Goal: Task Accomplishment & Management: Manage account settings

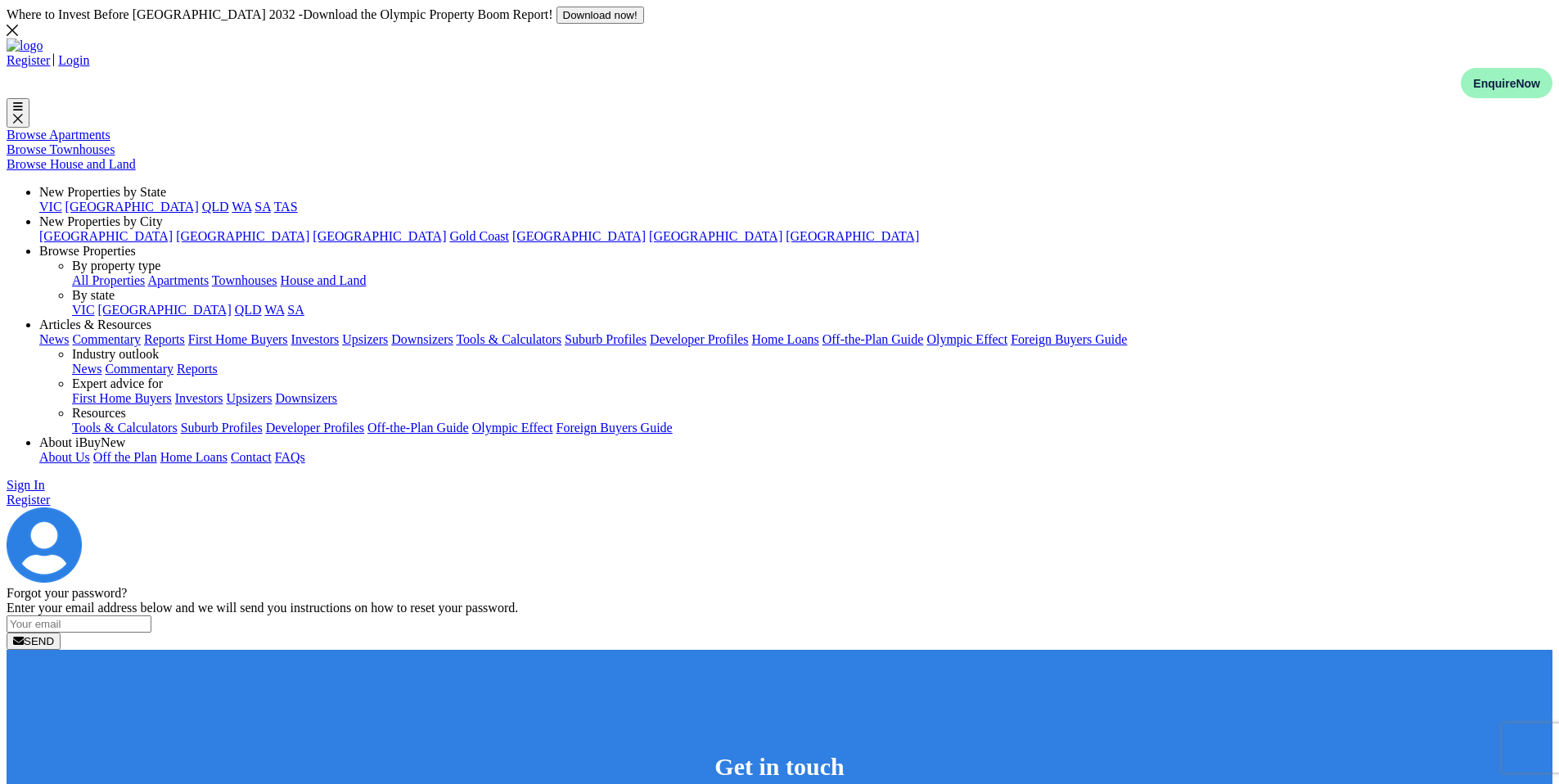
click at [152, 615] on input "email" at bounding box center [79, 624] width 145 height 17
type input "[EMAIL_ADDRESS][DOMAIN_NAME]"
click at [796, 615] on form "[EMAIL_ADDRESS][DOMAIN_NAME] SEND" at bounding box center [780, 632] width 1546 height 35
click at [61, 632] on button "SEND" at bounding box center [34, 641] width 54 height 17
click at [18, 25] on icon at bounding box center [12, 29] width 11 height 13
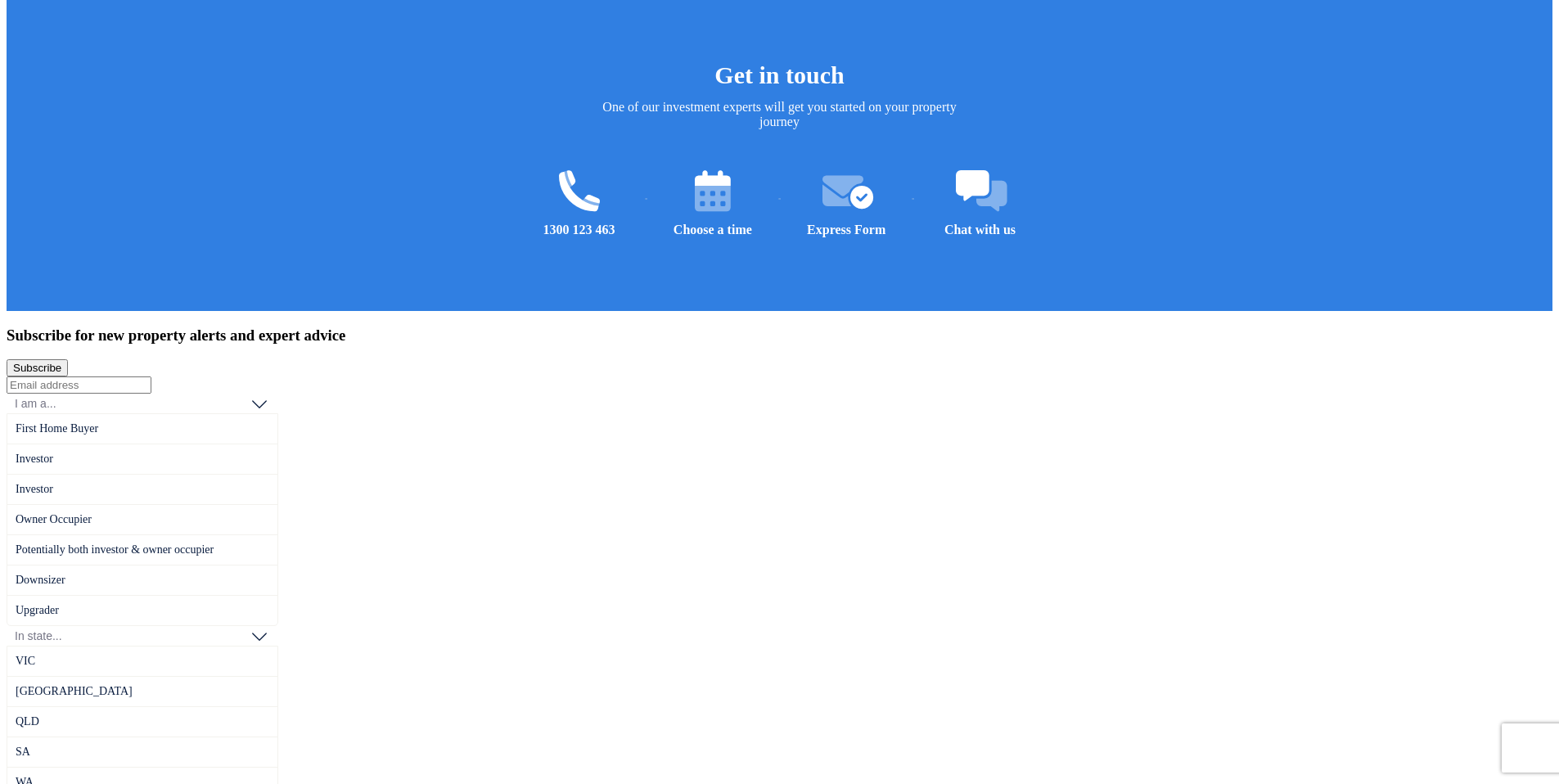
scroll to position [751, 0]
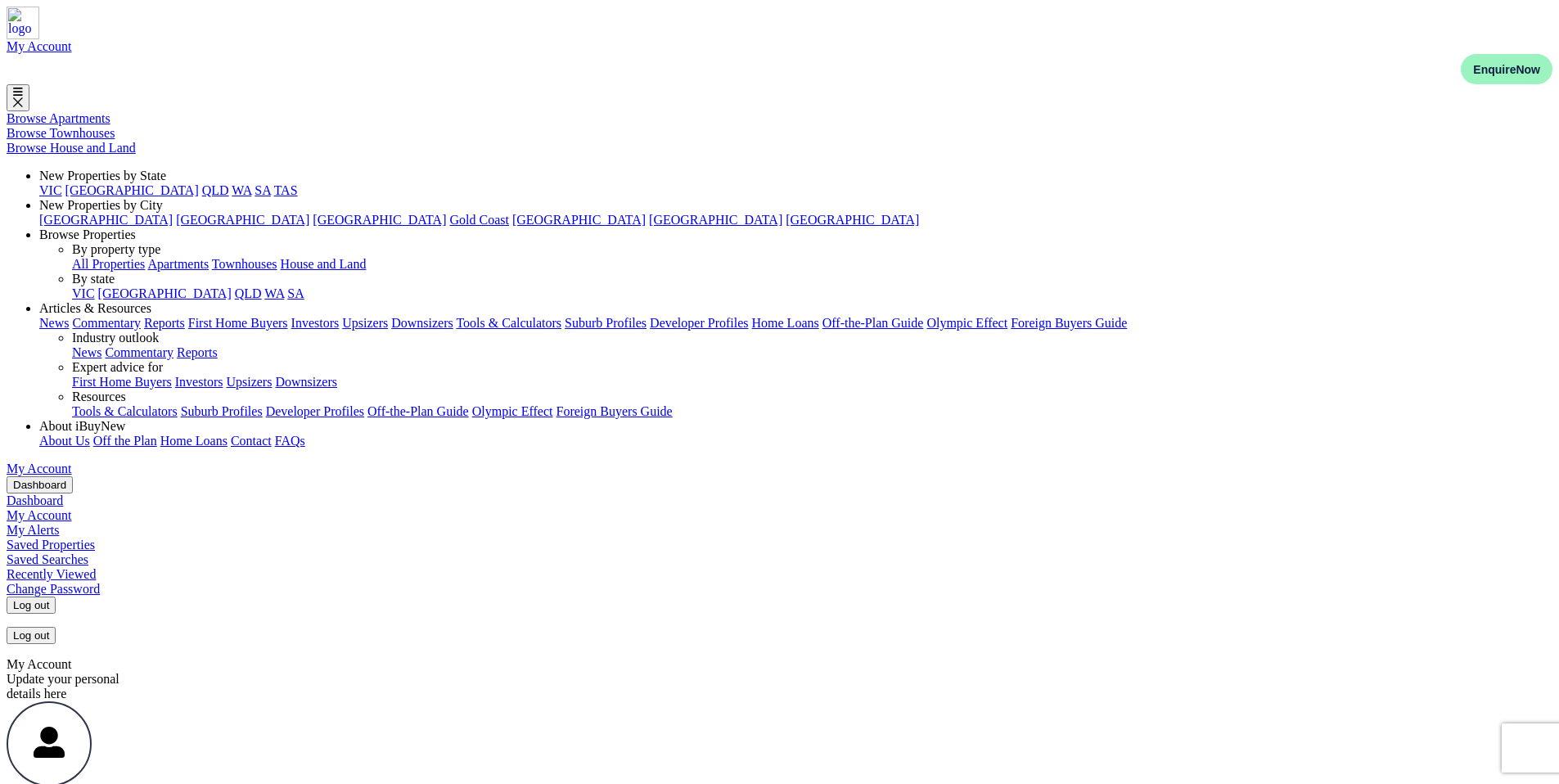
click at [72, 508] on link "My Account" at bounding box center [39, 515] width 65 height 14
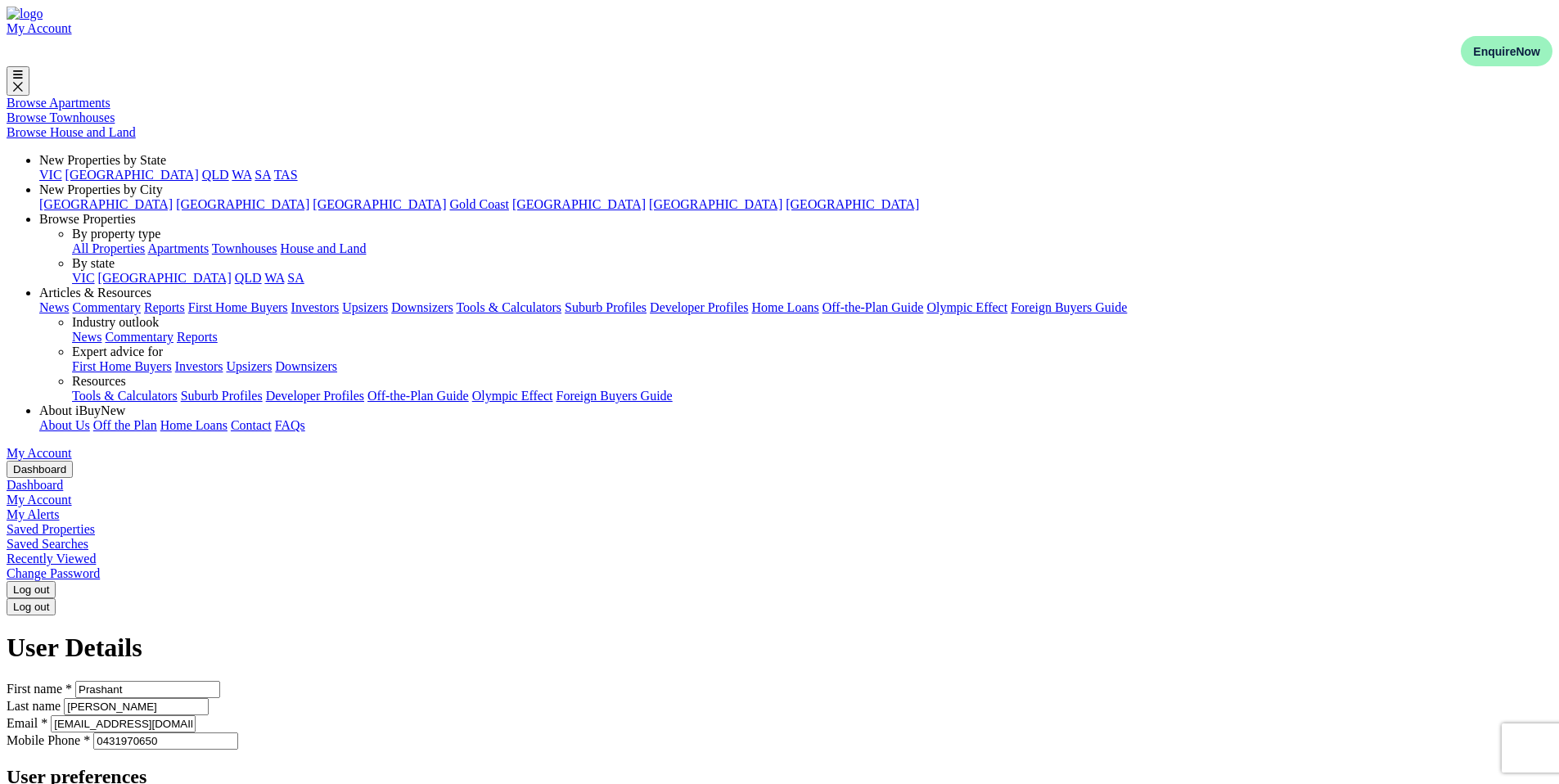
click at [59, 507] on link "My Alerts" at bounding box center [33, 514] width 52 height 14
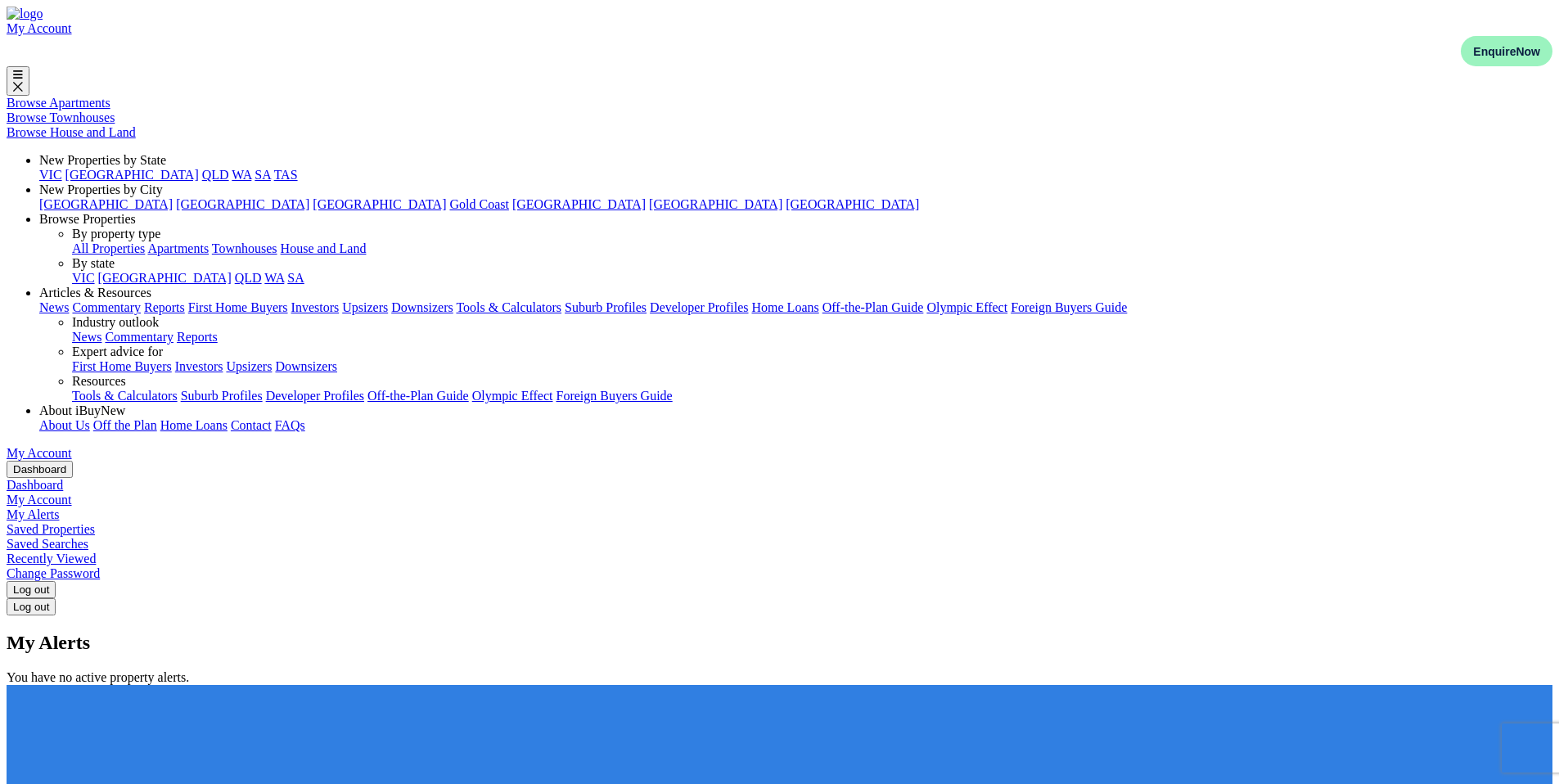
click at [95, 522] on link "Saved Properties" at bounding box center [51, 529] width 88 height 14
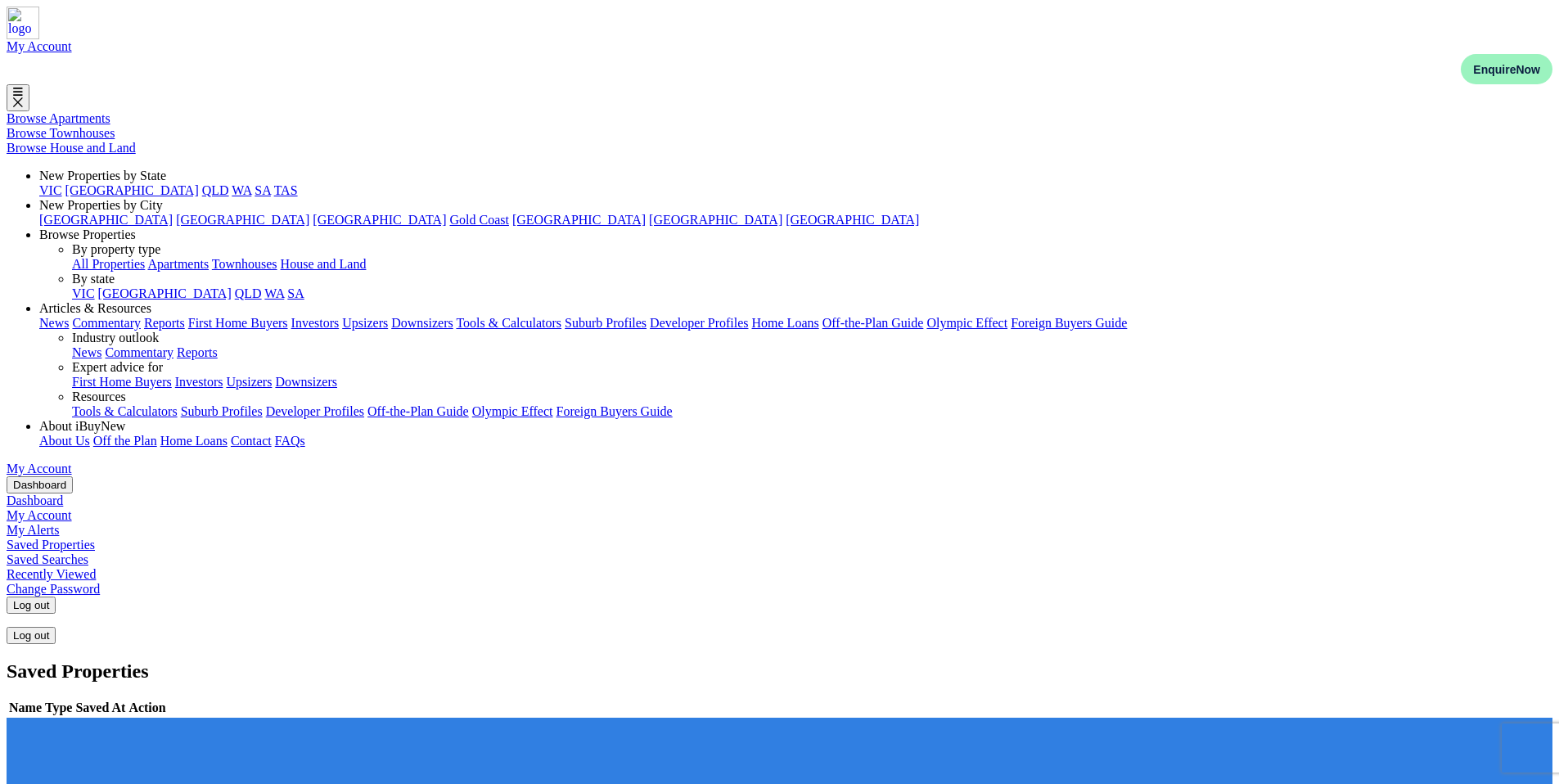
click at [1043, 660] on div "Saved Properties Name Type Saved At Action" at bounding box center [780, 689] width 1546 height 58
click at [88, 552] on link "Saved Searches" at bounding box center [48, 559] width 82 height 14
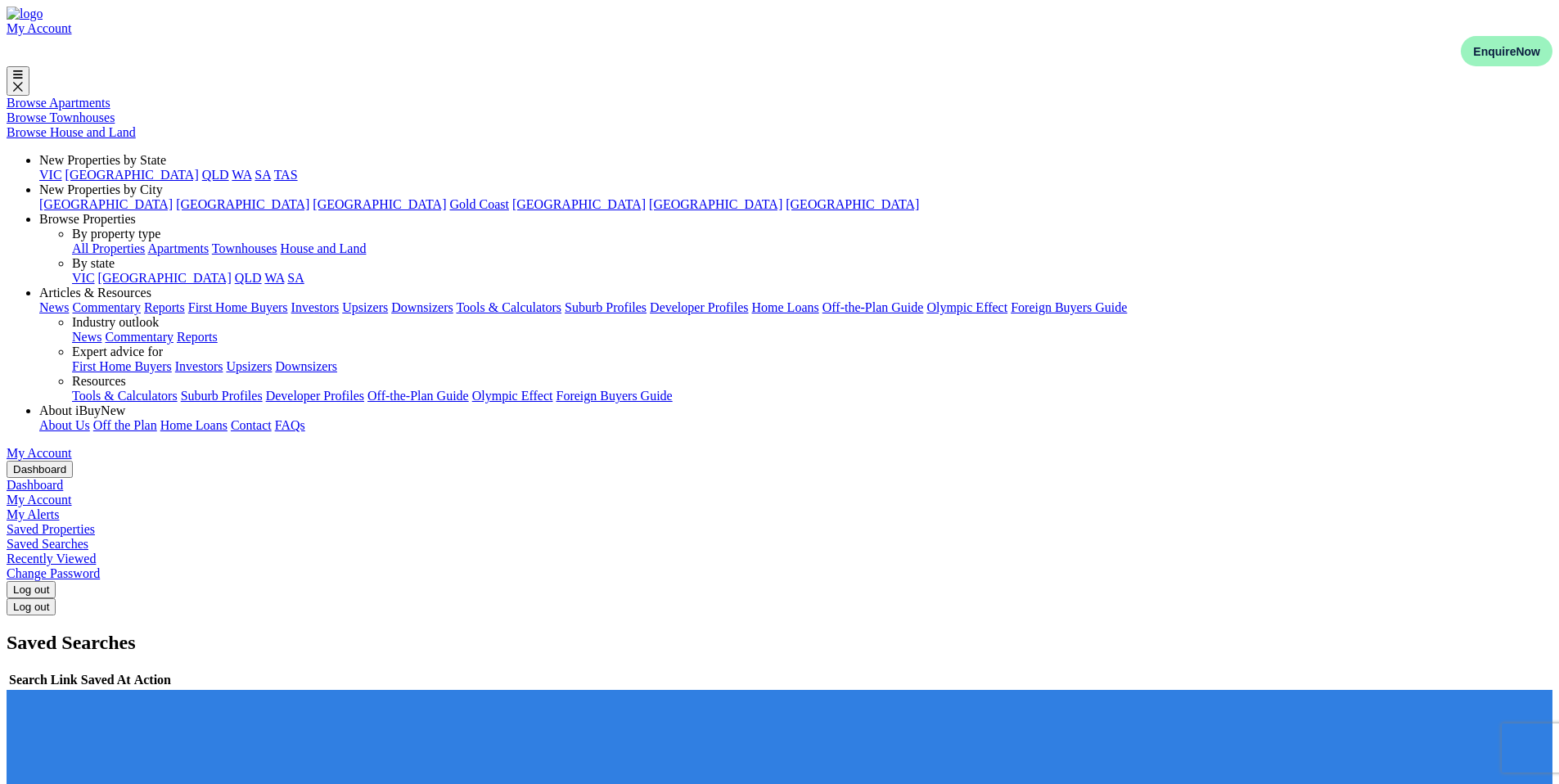
click at [95, 552] on link "Recently Viewed" at bounding box center [51, 559] width 89 height 14
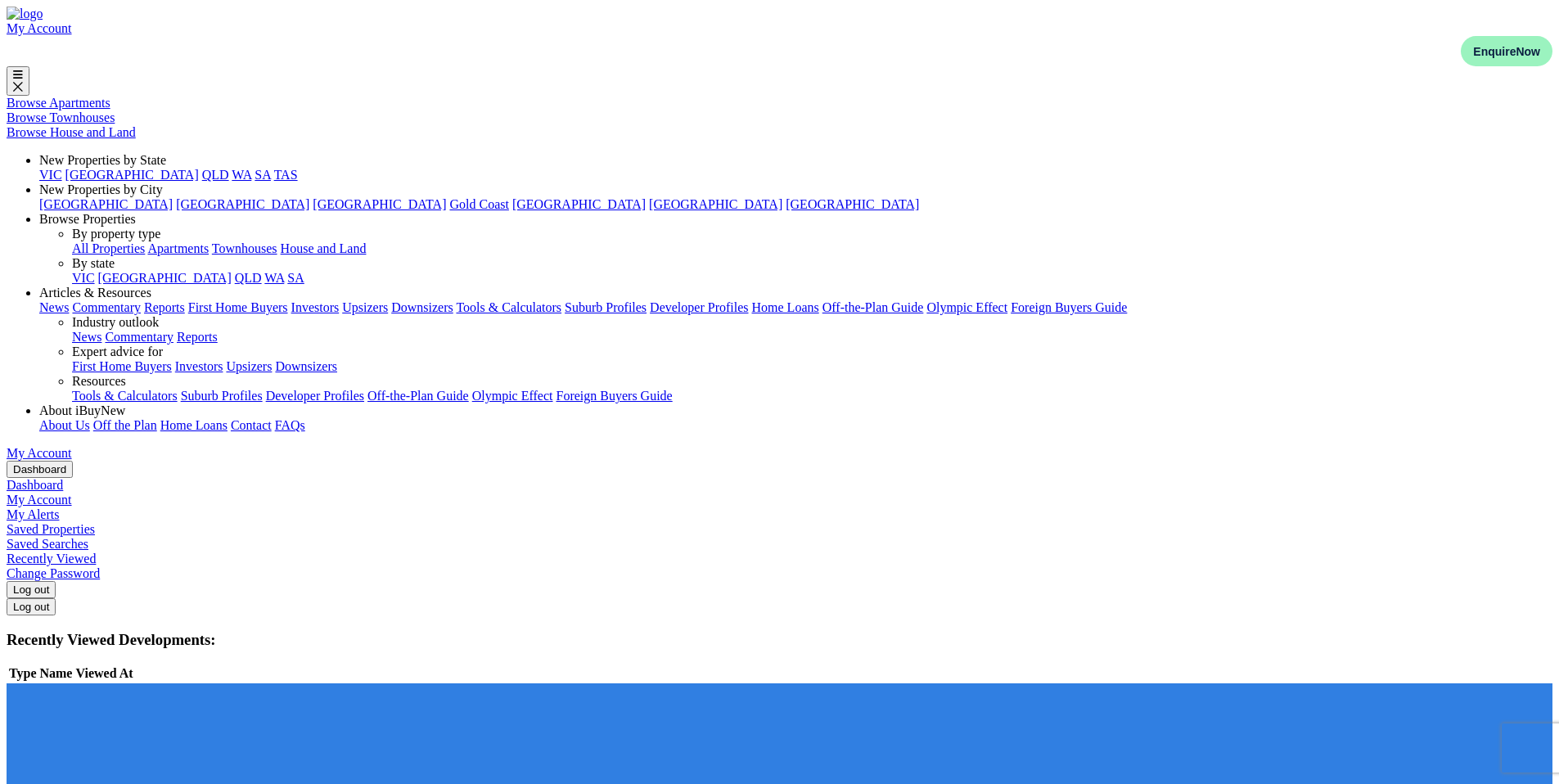
click at [232, 271] on link "[GEOGRAPHIC_DATA]" at bounding box center [165, 278] width 134 height 14
